Goal: Task Accomplishment & Management: Manage account settings

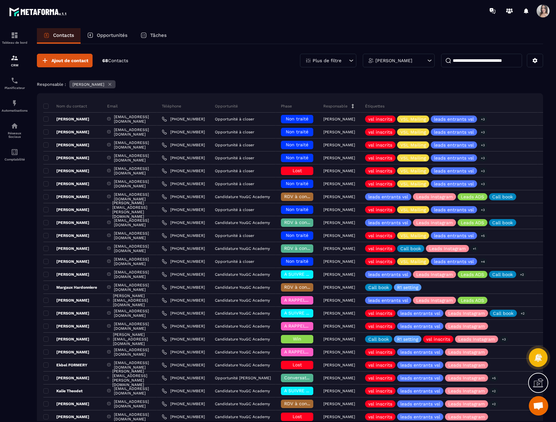
click at [397, 59] on p "[PERSON_NAME]" at bounding box center [393, 60] width 37 height 5
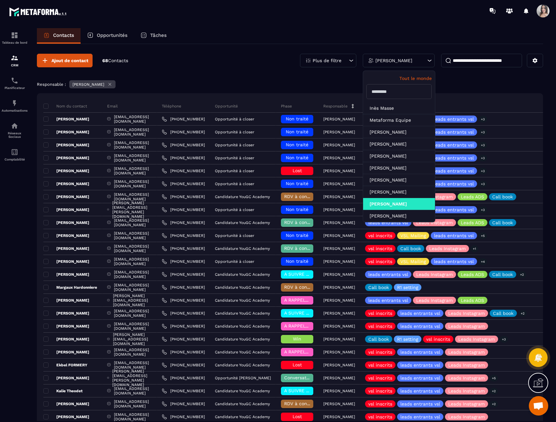
click at [387, 92] on input "text" at bounding box center [398, 91] width 65 height 15
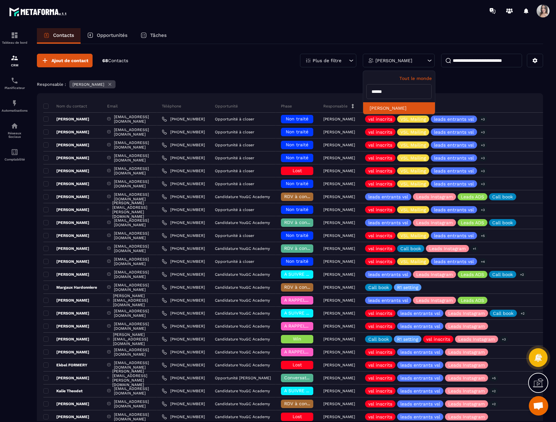
type input "******"
click at [393, 109] on li "[PERSON_NAME]" at bounding box center [399, 108] width 72 height 12
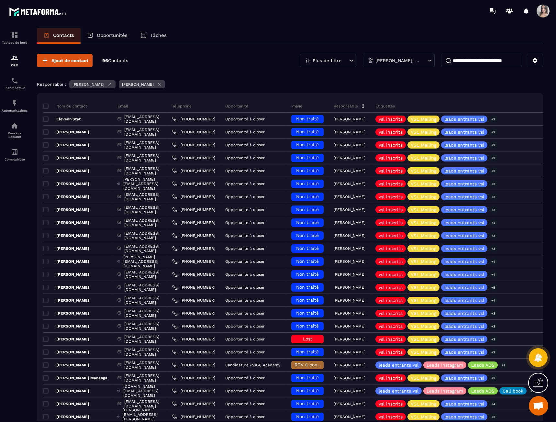
click at [111, 36] on p "Opportunités" at bounding box center [112, 35] width 31 height 6
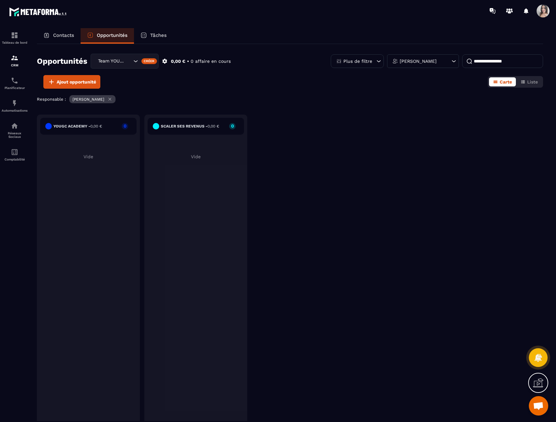
click at [115, 59] on div "Team YOUGC - Formations" at bounding box center [114, 61] width 37 height 7
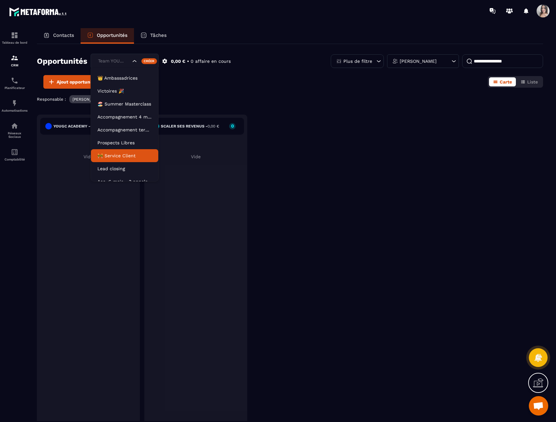
scroll to position [16, 0]
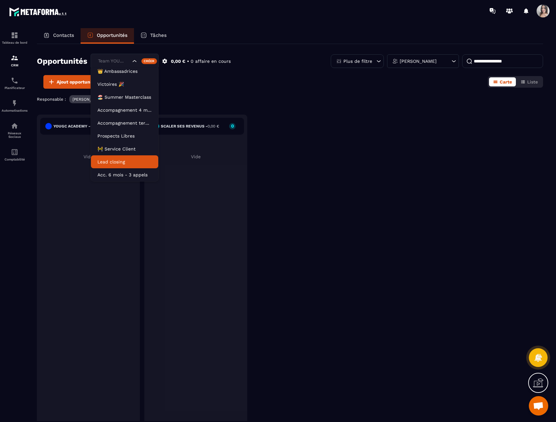
click at [123, 156] on li "Lead closing" at bounding box center [124, 161] width 67 height 13
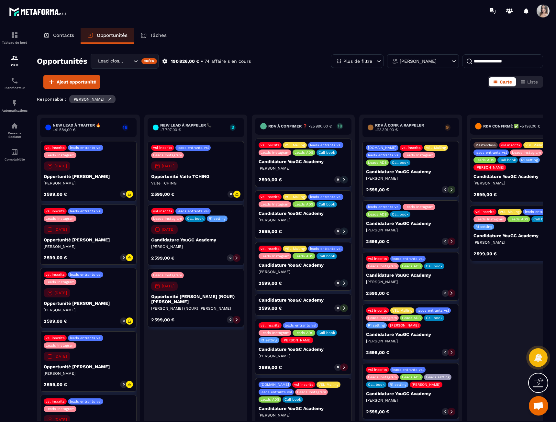
click at [419, 68] on div "Opportunités Lead closing Créer 190 826,00 € • 74 affaire s en cours Plus de fi…" at bounding box center [290, 64] width 506 height 21
click at [419, 62] on p "[PERSON_NAME]" at bounding box center [417, 61] width 37 height 5
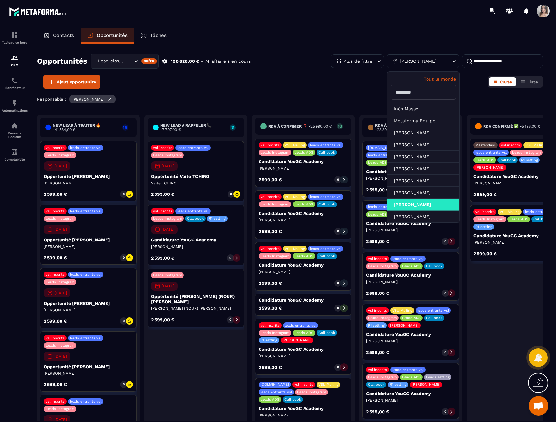
click at [414, 88] on input "text" at bounding box center [422, 92] width 65 height 15
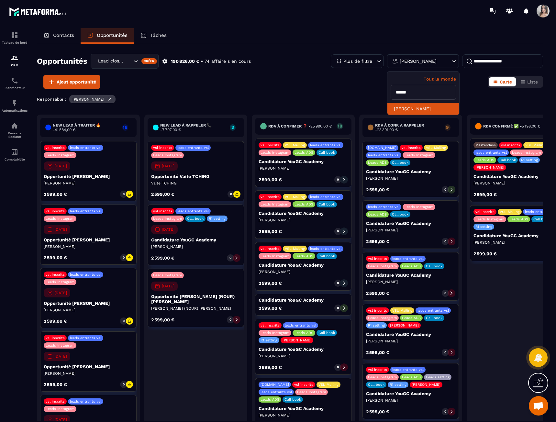
type input "******"
click at [413, 104] on li "[PERSON_NAME]" at bounding box center [423, 109] width 72 height 12
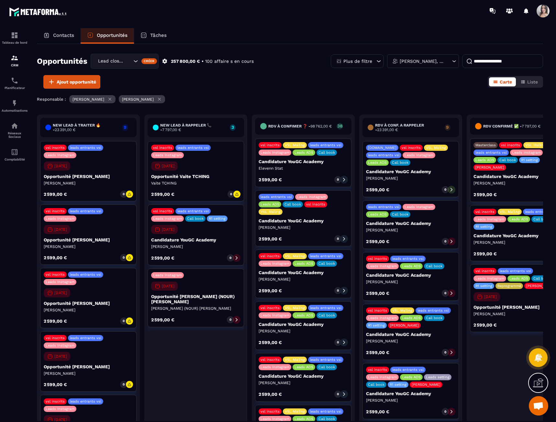
click at [415, 65] on div "[PERSON_NAME], [PERSON_NAME]" at bounding box center [423, 61] width 72 height 14
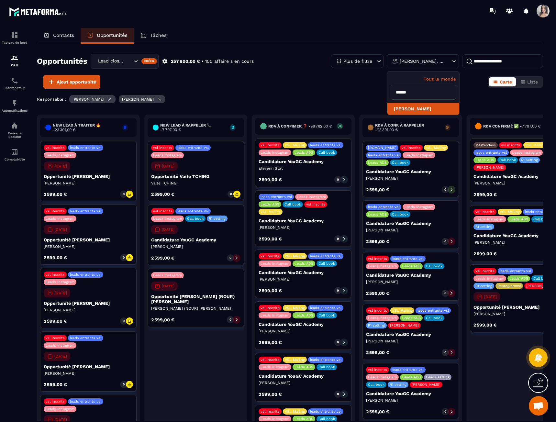
click at [415, 110] on li "[PERSON_NAME]" at bounding box center [423, 109] width 72 height 12
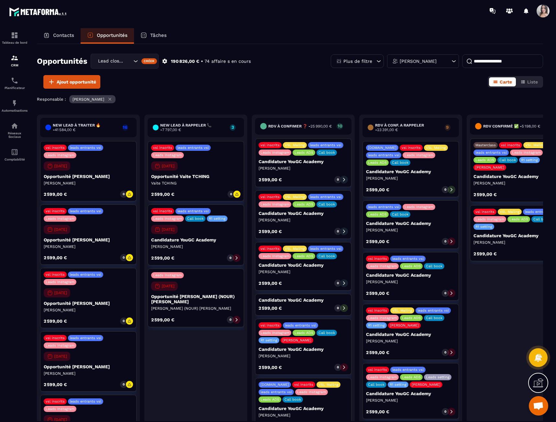
click at [419, 62] on p "[PERSON_NAME]" at bounding box center [417, 61] width 37 height 5
click at [409, 106] on li "[PERSON_NAME]" at bounding box center [423, 109] width 72 height 12
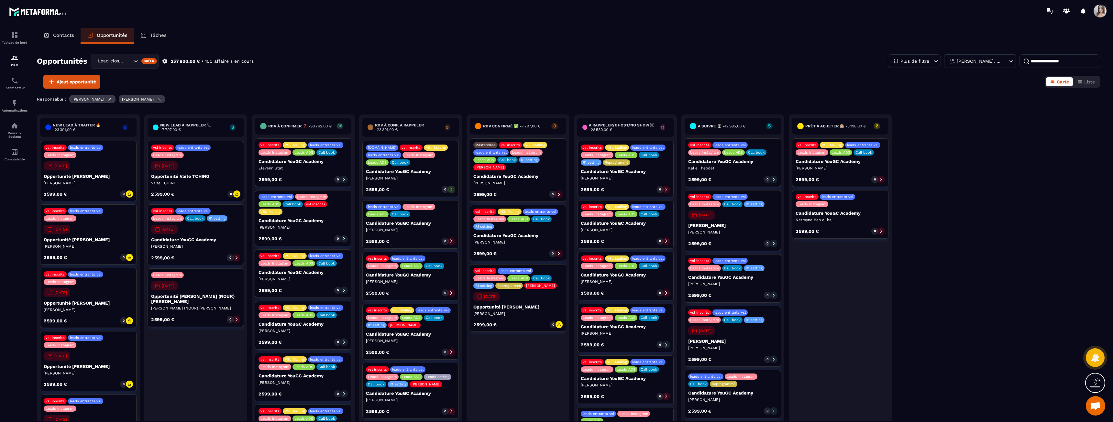
click at [555, 60] on p "[PERSON_NAME], [PERSON_NAME]" at bounding box center [978, 61] width 45 height 5
click at [555, 108] on li "[PERSON_NAME]" at bounding box center [980, 109] width 72 height 12
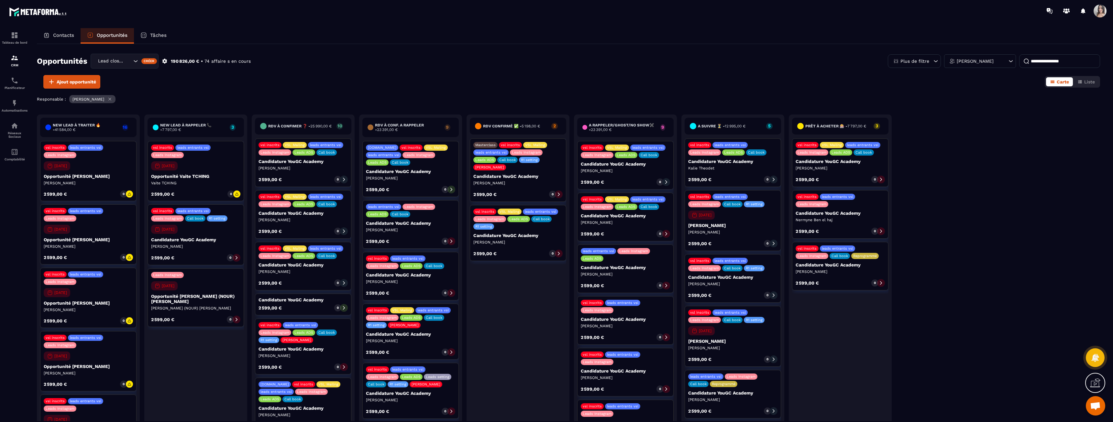
click at [555, 60] on p "[PERSON_NAME]" at bounding box center [974, 61] width 37 height 5
drag, startPoint x: 991, startPoint y: 89, endPoint x: 903, endPoint y: 86, distance: 88.4
click at [555, 87] on div "Opportunités Lead closing Créer 190 826,00 € • 74 affaire s en cours Plus de fi…" at bounding box center [568, 232] width 1063 height 377
click at [555, 66] on div "[PERSON_NAME]" at bounding box center [980, 61] width 72 height 14
drag, startPoint x: 968, startPoint y: 91, endPoint x: 924, endPoint y: 87, distance: 43.5
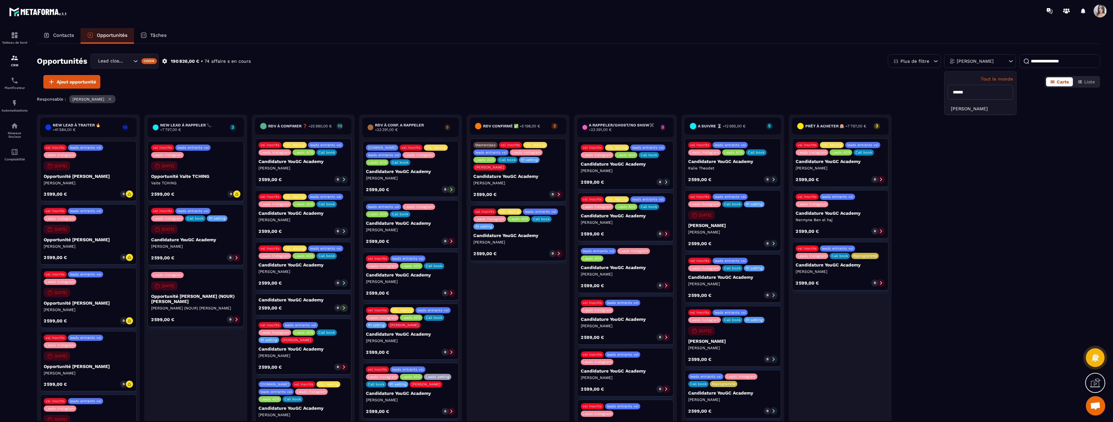
click at [555, 87] on div "Opportunités Lead closing Créer 190 826,00 € • 74 affaire s en cours Plus de fi…" at bounding box center [568, 232] width 1063 height 377
click at [555, 64] on div "[PERSON_NAME]" at bounding box center [980, 61] width 72 height 14
click at [555, 77] on p "Tout le monde" at bounding box center [979, 78] width 65 height 5
click at [555, 60] on p "Tout le monde" at bounding box center [972, 61] width 32 height 5
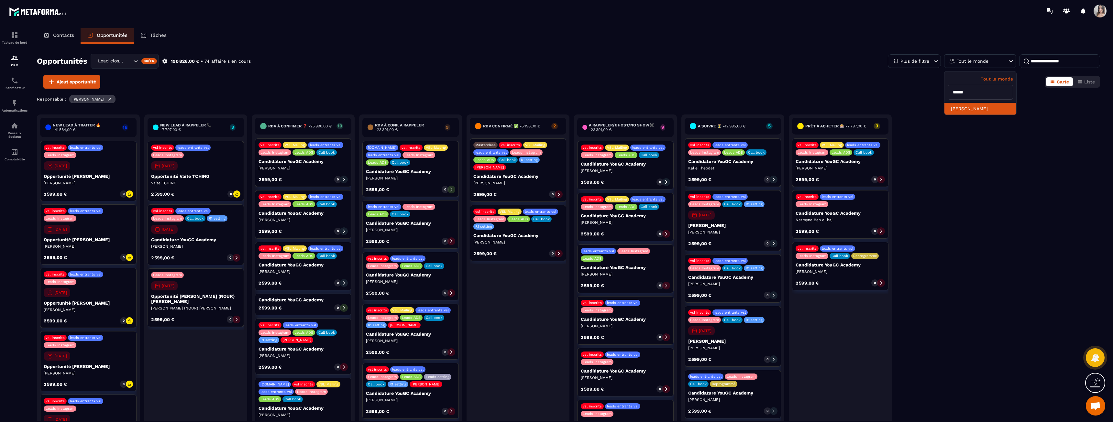
click at [555, 108] on li "[PERSON_NAME]" at bounding box center [980, 109] width 72 height 12
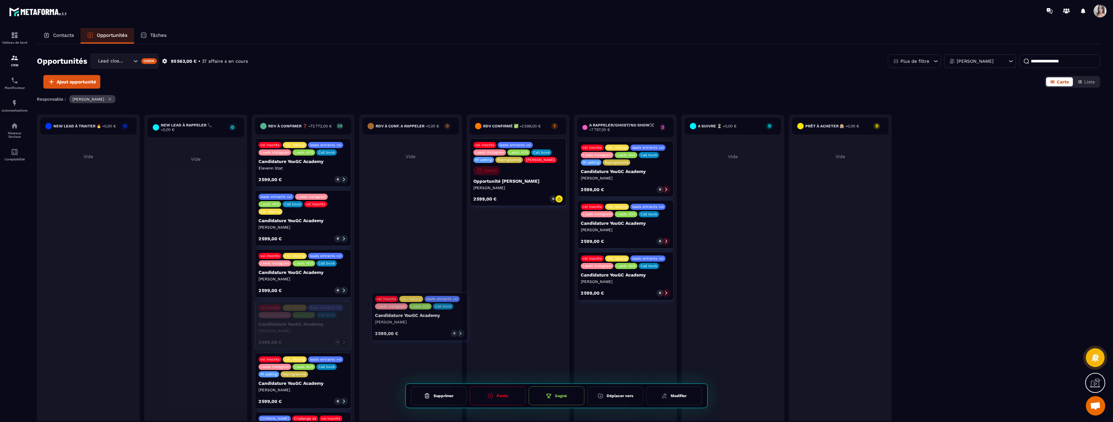
drag, startPoint x: 278, startPoint y: 327, endPoint x: 390, endPoint y: 316, distance: 112.2
click at [390, 316] on div "New lead à traiter 🔥 - 0,00 € 0 Vide New lead à RAPPELER 📞 - 0,00 € 0 Vide RDV …" at bounding box center [464, 275] width 854 height 323
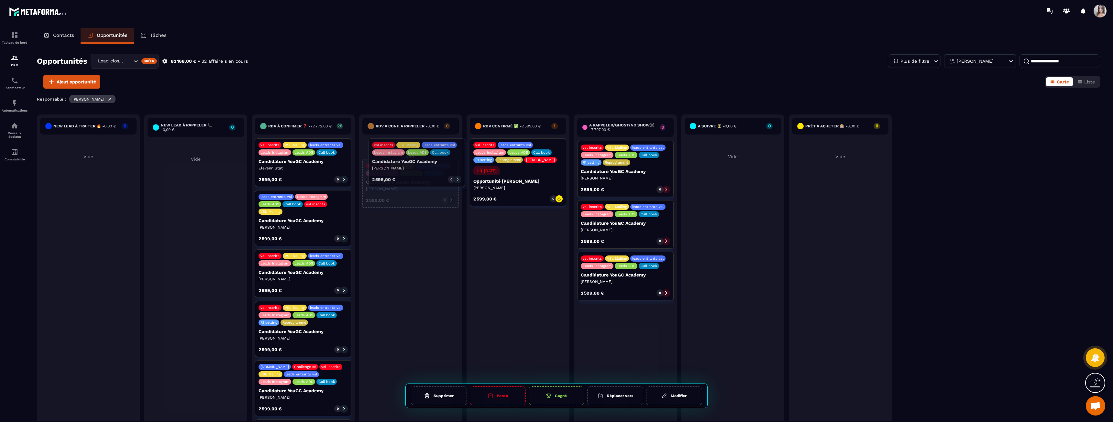
drag, startPoint x: 310, startPoint y: 328, endPoint x: 424, endPoint y: 163, distance: 200.5
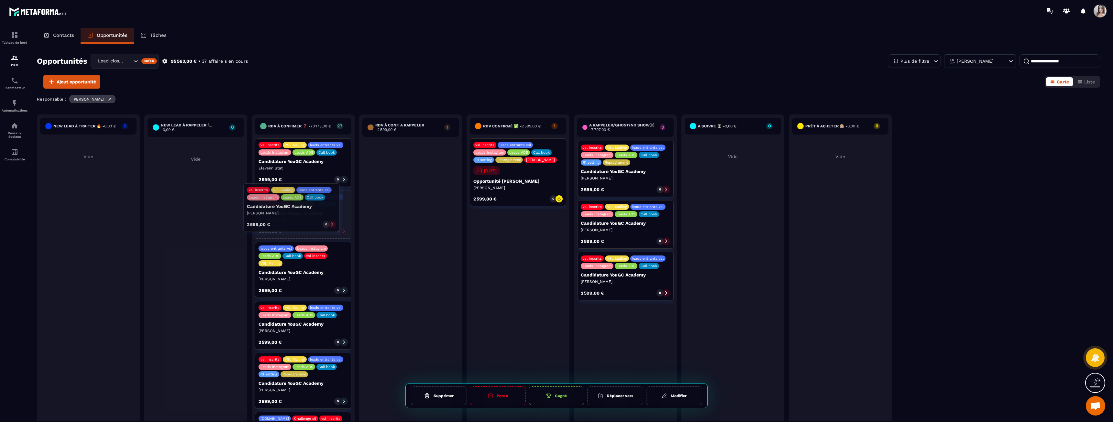
drag, startPoint x: 389, startPoint y: 167, endPoint x: 270, endPoint y: 210, distance: 126.4
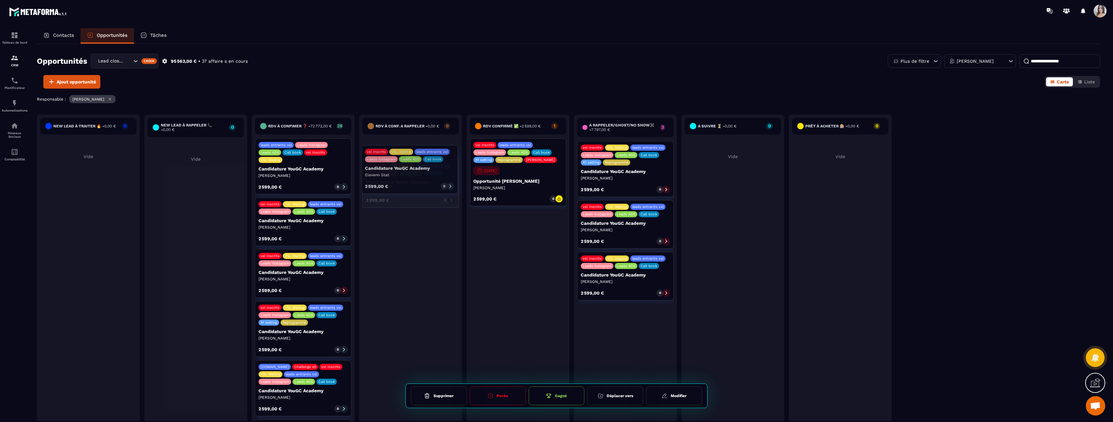
drag, startPoint x: 280, startPoint y: 165, endPoint x: 386, endPoint y: 169, distance: 106.5
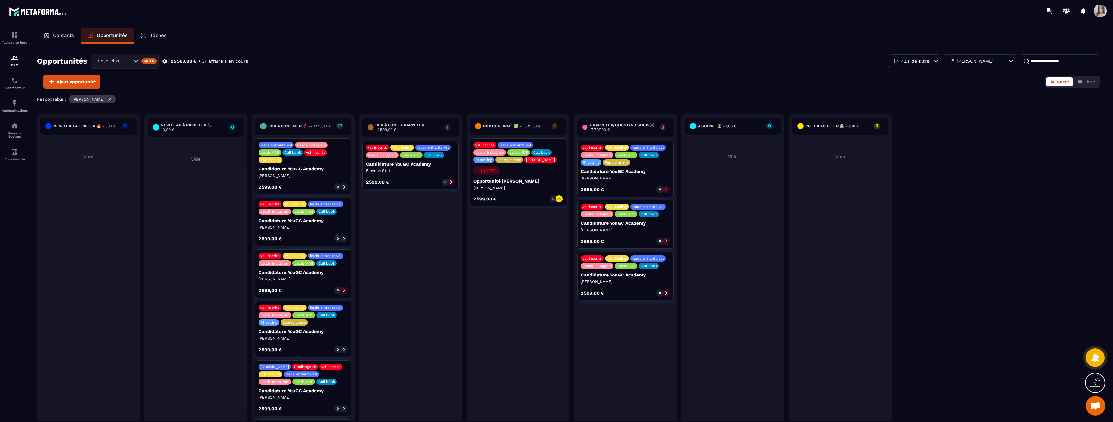
click at [387, 166] on p "Candidature YouGC Academy" at bounding box center [410, 163] width 89 height 5
